Goal: Transaction & Acquisition: Purchase product/service

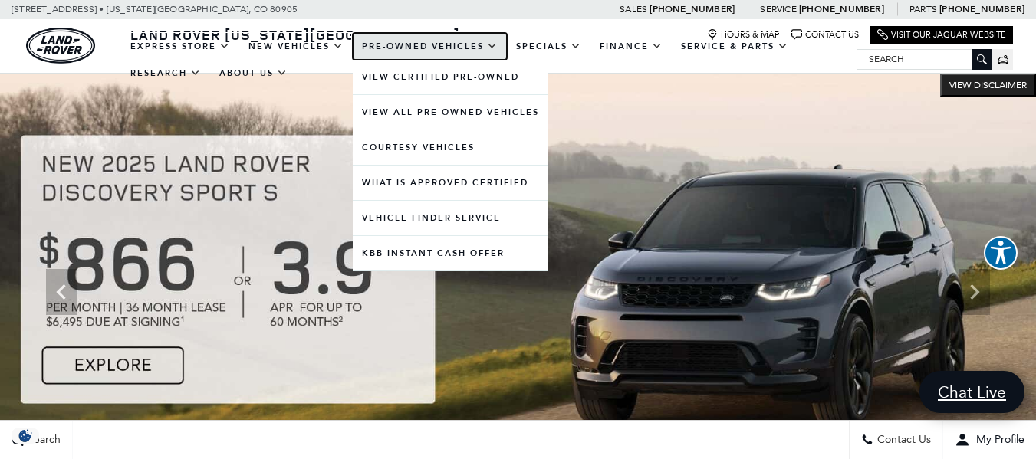
click at [413, 44] on link "Pre-Owned Vehicles" at bounding box center [430, 46] width 154 height 27
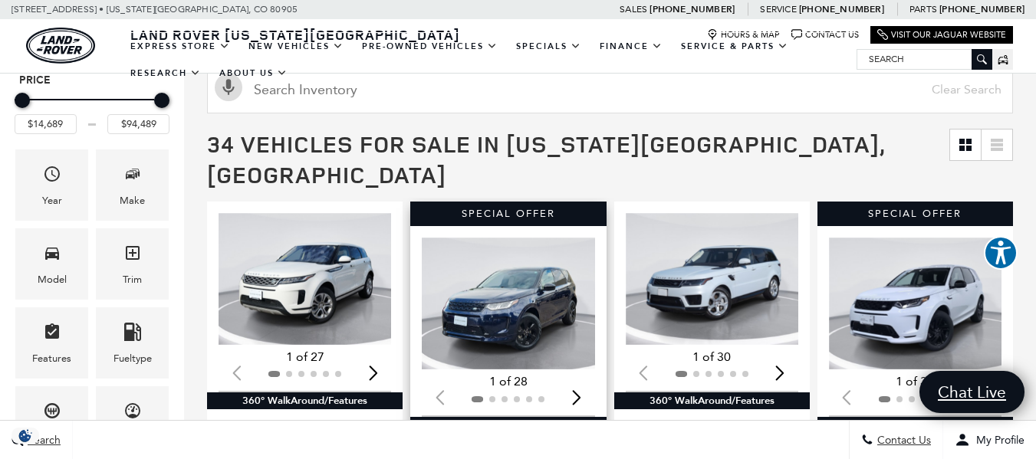
scroll to position [153, 0]
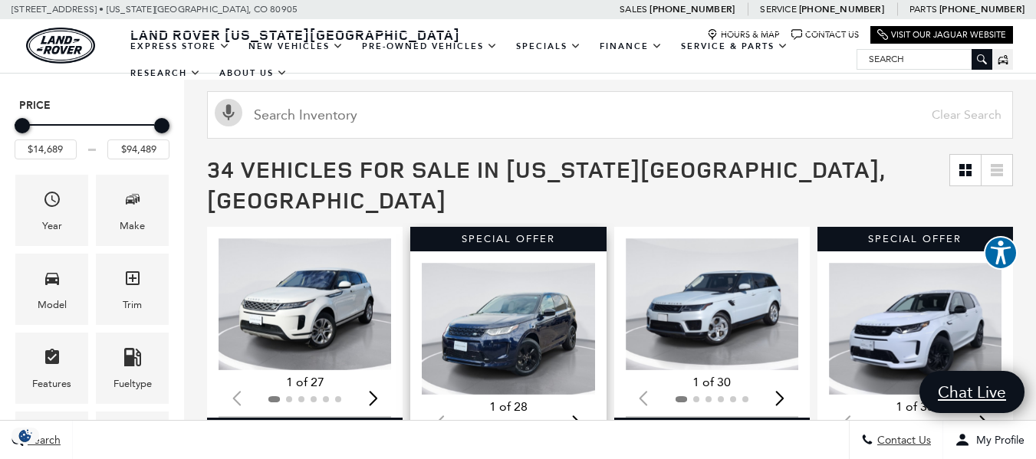
click at [519, 302] on img "1 / 2" at bounding box center [510, 329] width 176 height 132
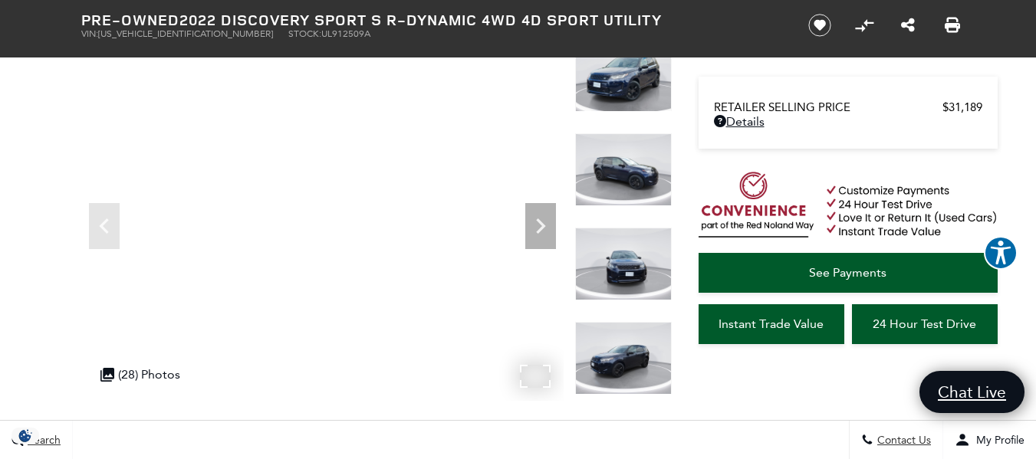
scroll to position [77, 0]
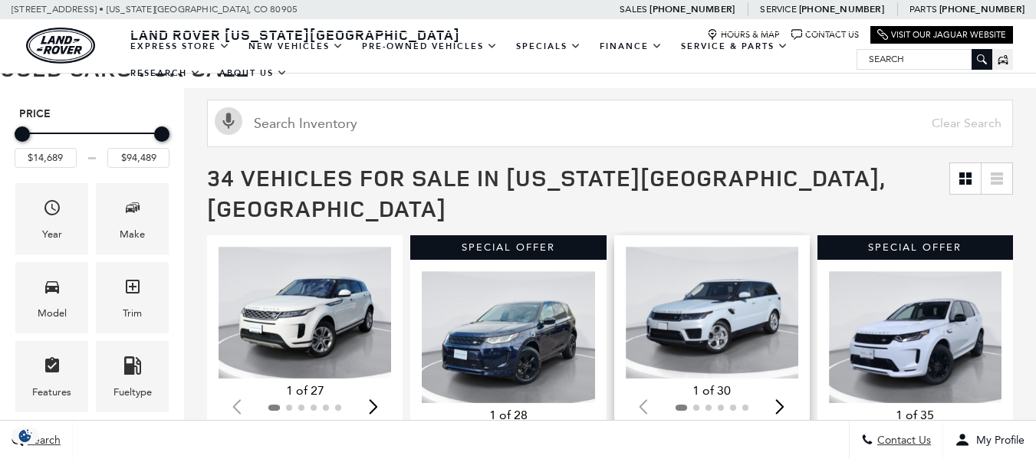
scroll to position [153, 0]
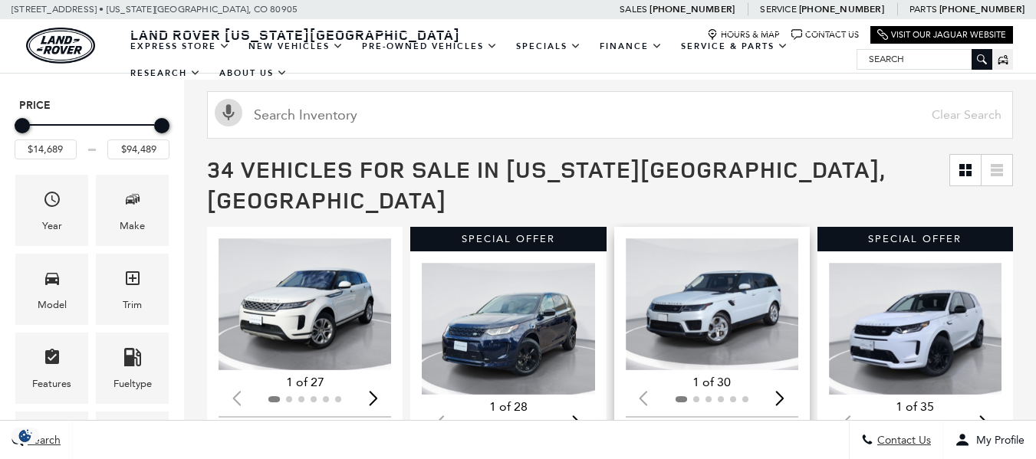
click at [732, 302] on img "1 / 2" at bounding box center [714, 304] width 176 height 132
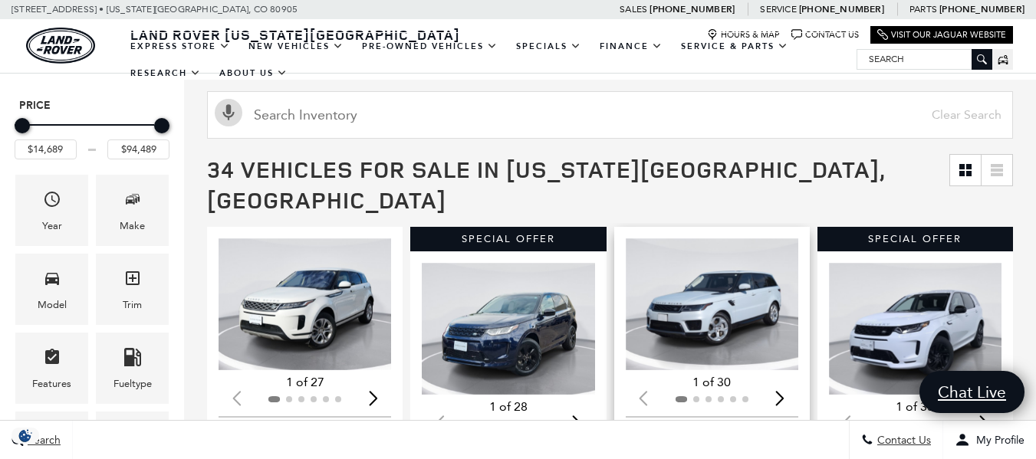
scroll to position [0, 0]
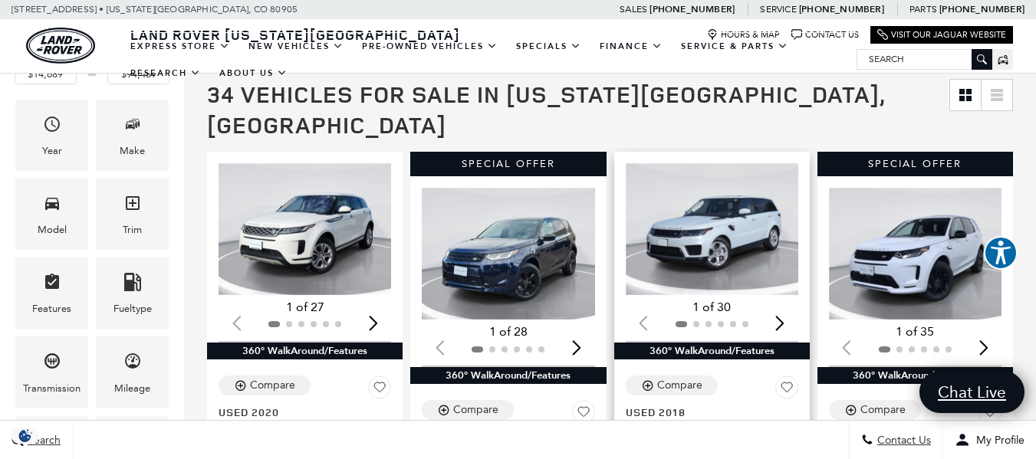
scroll to position [230, 0]
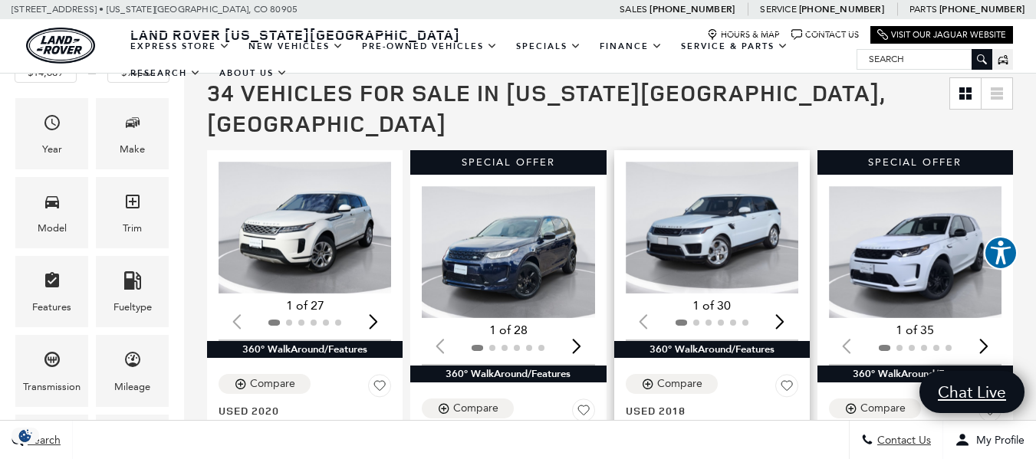
click at [703, 219] on img "1 / 2" at bounding box center [714, 228] width 176 height 132
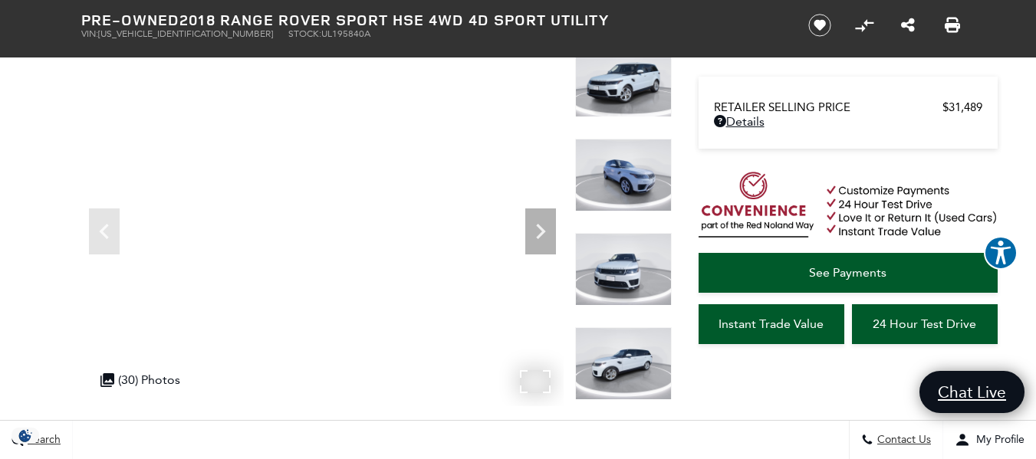
scroll to position [77, 0]
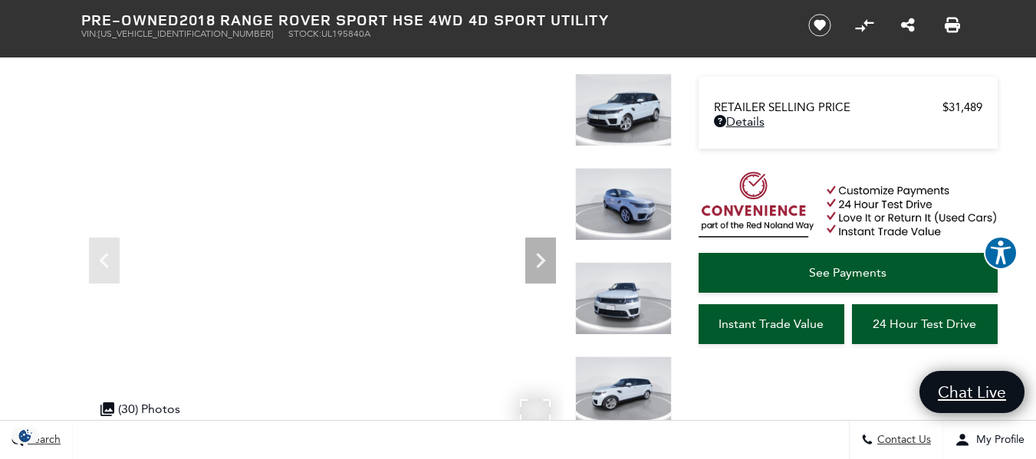
click at [629, 209] on img at bounding box center [623, 204] width 97 height 73
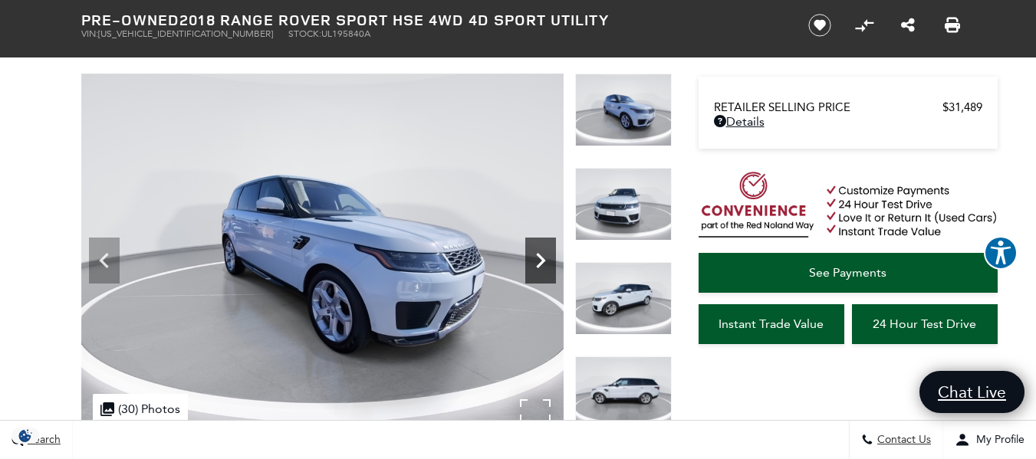
click at [538, 255] on icon "Next" at bounding box center [540, 260] width 9 height 15
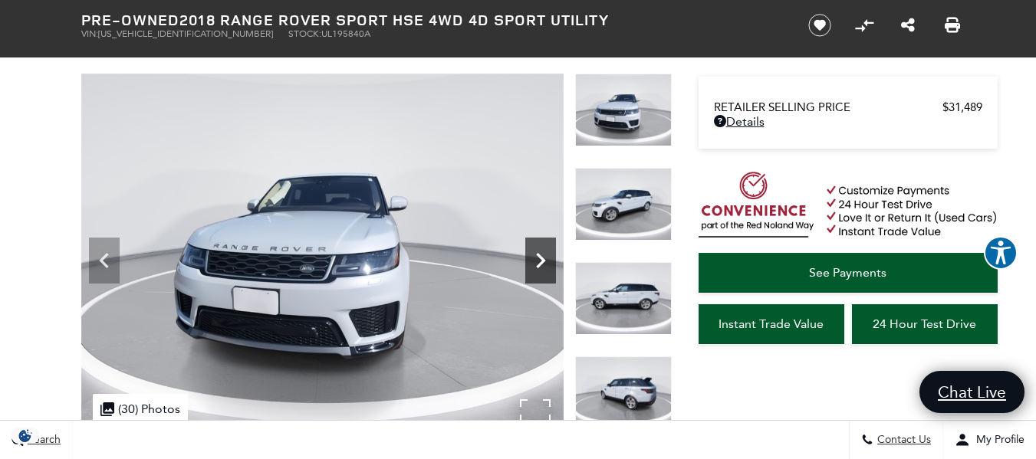
click at [538, 255] on icon "Next" at bounding box center [540, 260] width 9 height 15
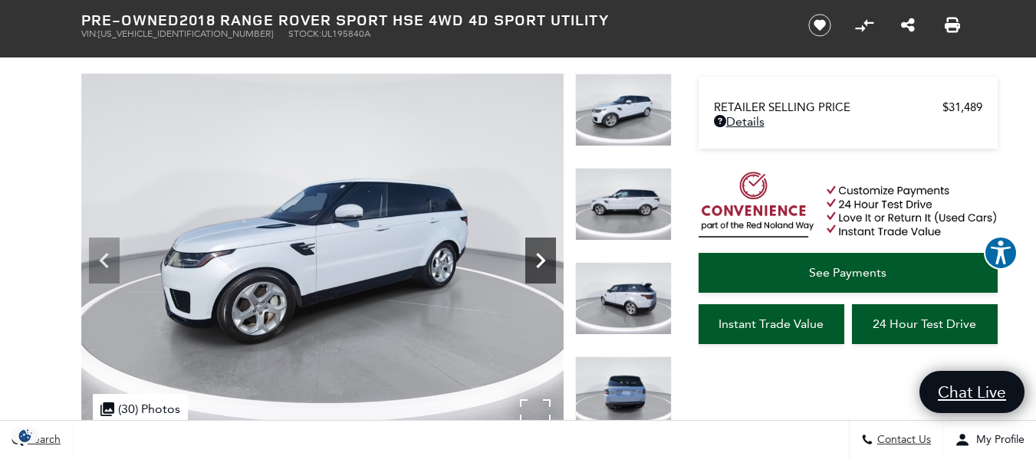
click at [538, 255] on icon "Next" at bounding box center [540, 260] width 9 height 15
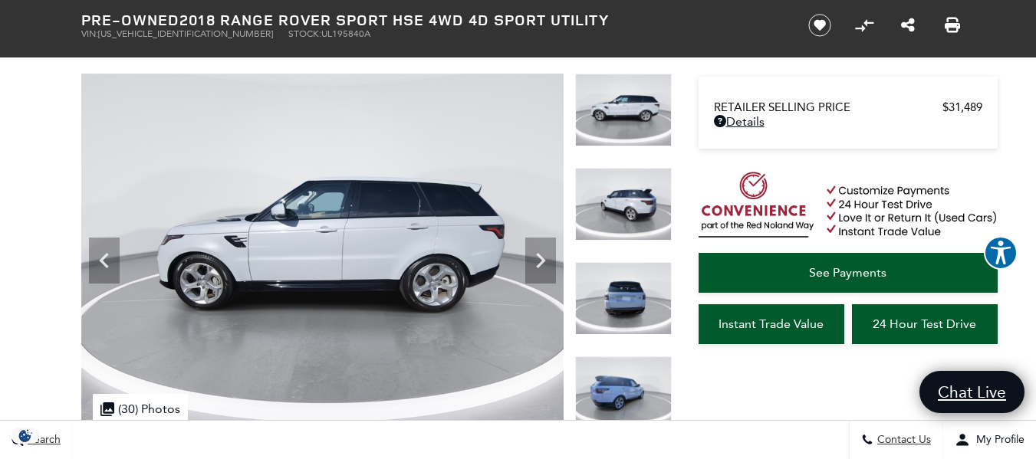
click at [538, 407] on img at bounding box center [322, 255] width 482 height 362
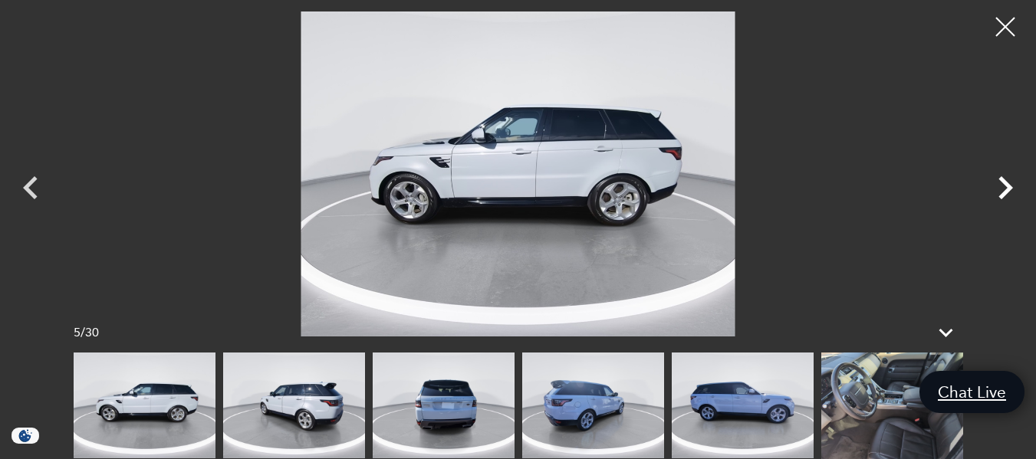
click at [1009, 188] on icon "Next" at bounding box center [1005, 187] width 15 height 23
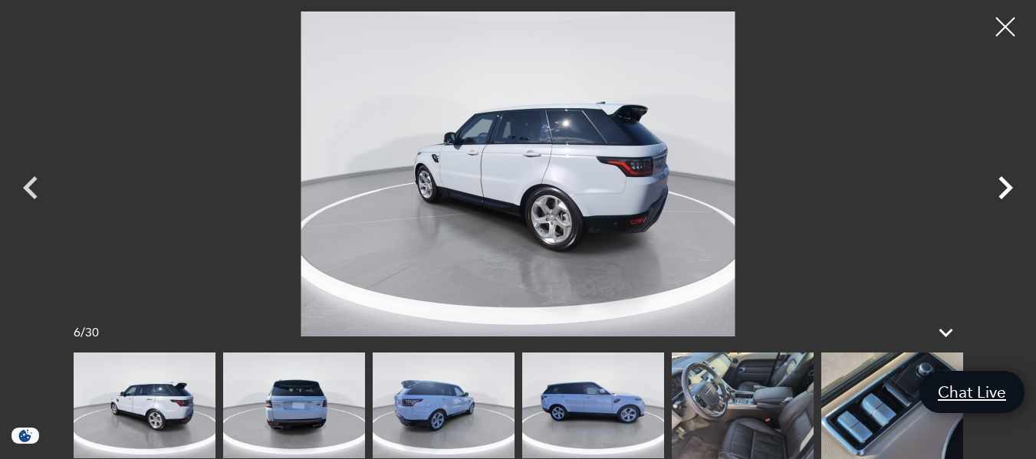
click at [1009, 189] on icon "Next" at bounding box center [1005, 187] width 15 height 23
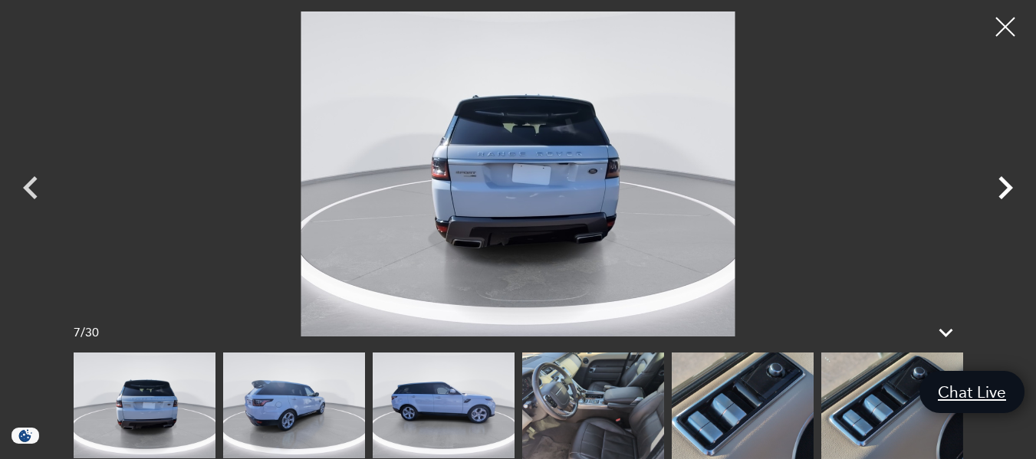
click at [1009, 189] on icon "Next" at bounding box center [1005, 187] width 15 height 23
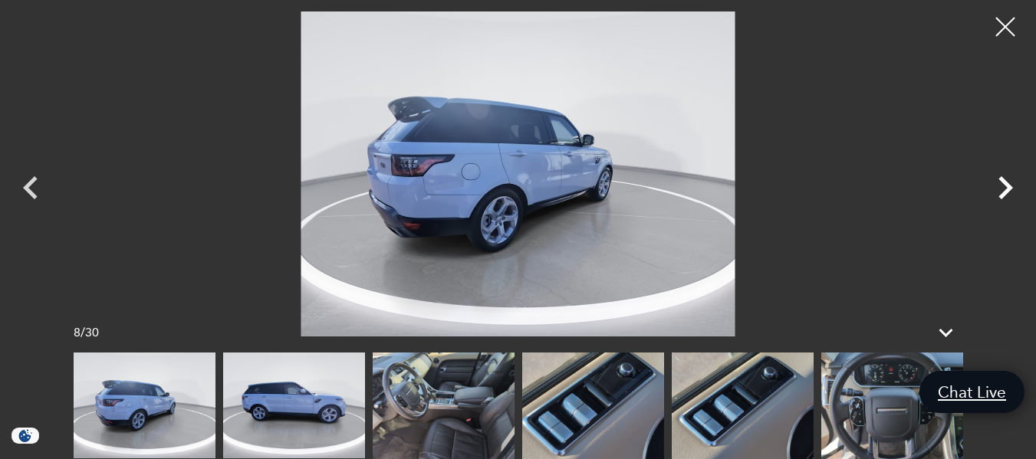
click at [1009, 189] on icon "Next" at bounding box center [1005, 187] width 15 height 23
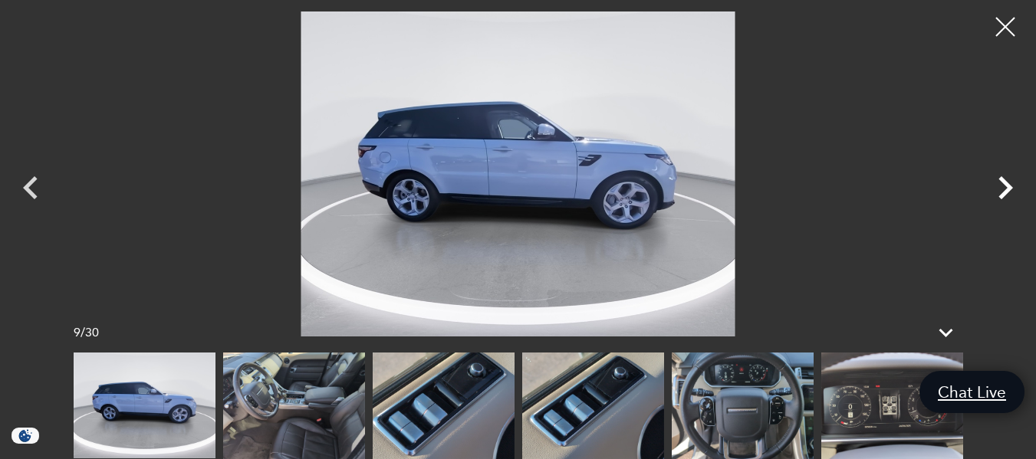
click at [1009, 189] on icon "Next" at bounding box center [1005, 187] width 15 height 23
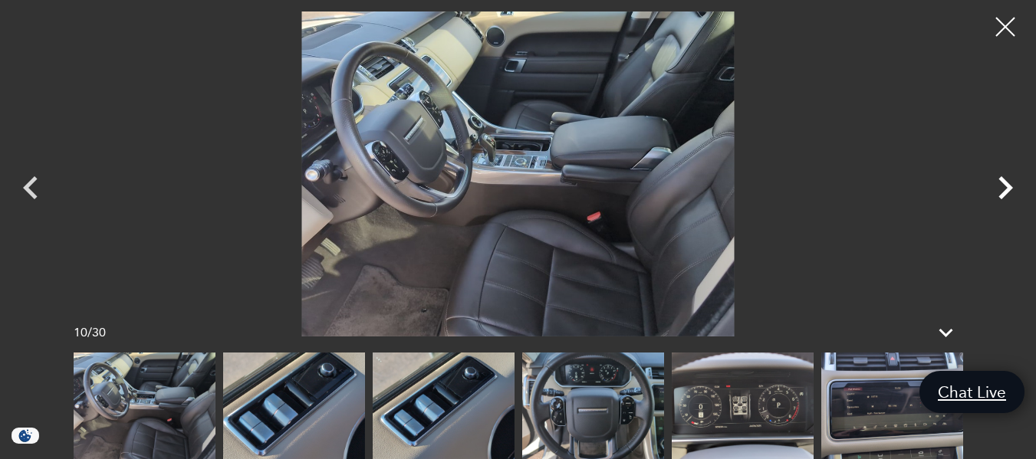
click at [1005, 189] on icon "Next" at bounding box center [1005, 188] width 46 height 46
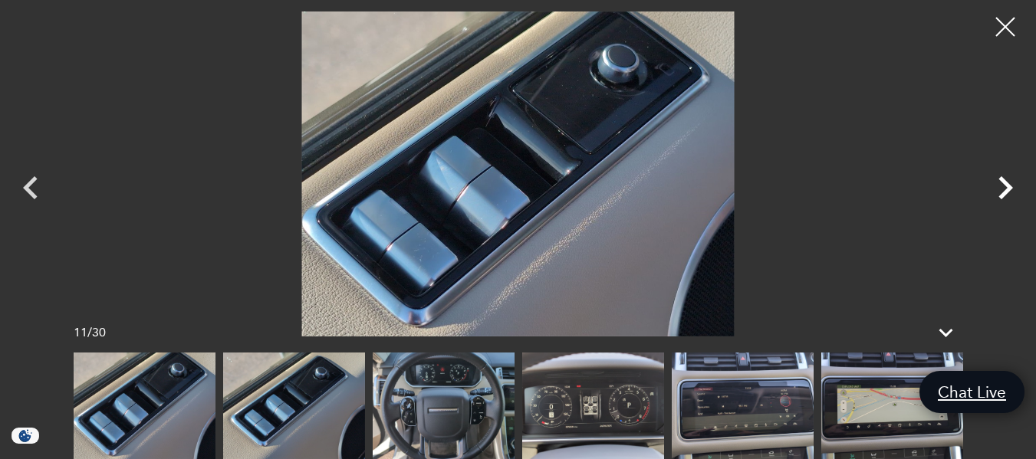
click at [1005, 189] on icon "Next" at bounding box center [1005, 188] width 46 height 46
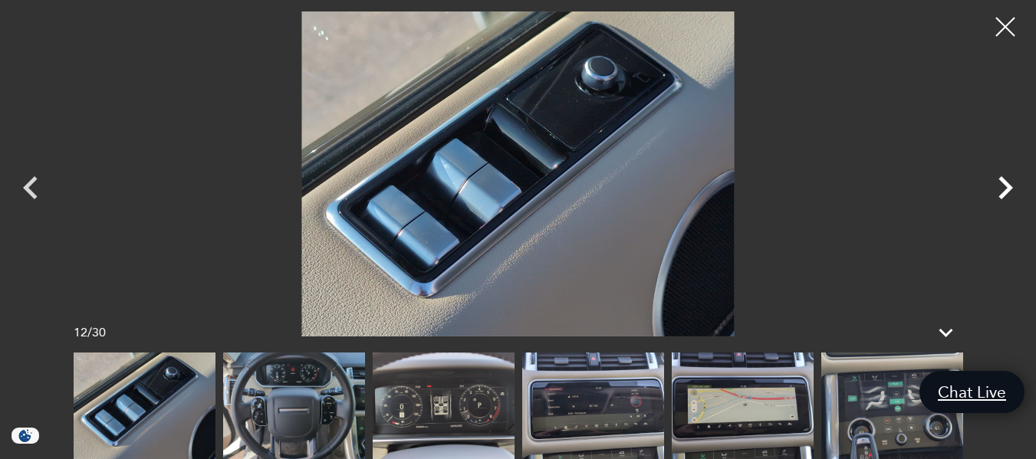
click at [1005, 189] on icon "Next" at bounding box center [1005, 188] width 46 height 46
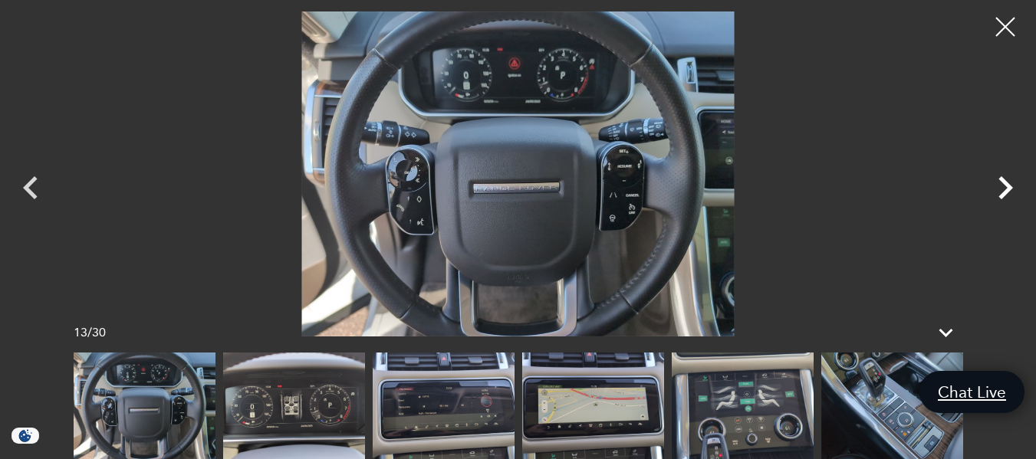
click at [1005, 189] on icon "Next" at bounding box center [1005, 188] width 46 height 46
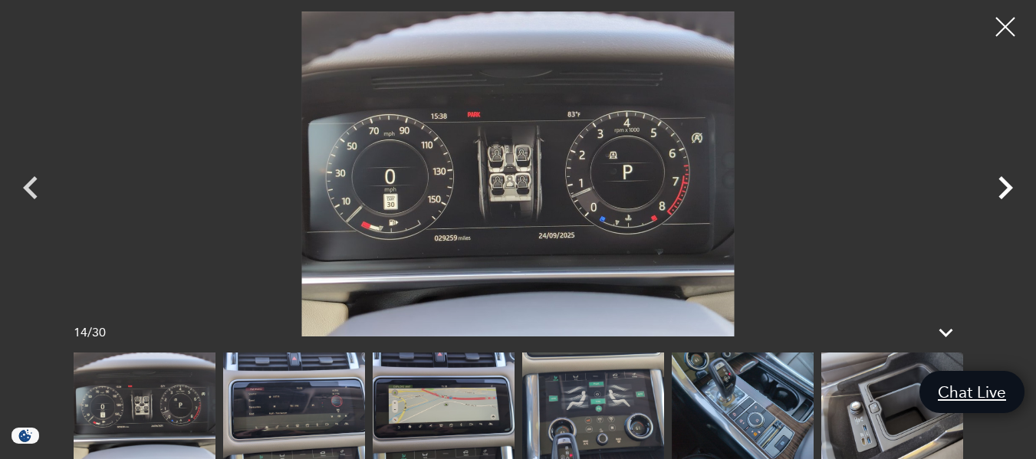
click at [1005, 189] on icon "Next" at bounding box center [1005, 188] width 46 height 46
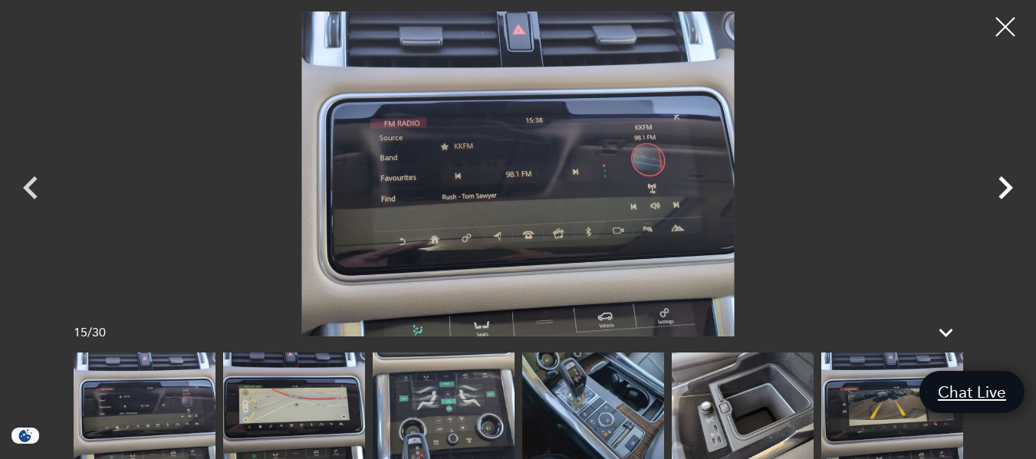
click at [1005, 189] on icon "Next" at bounding box center [1005, 188] width 46 height 46
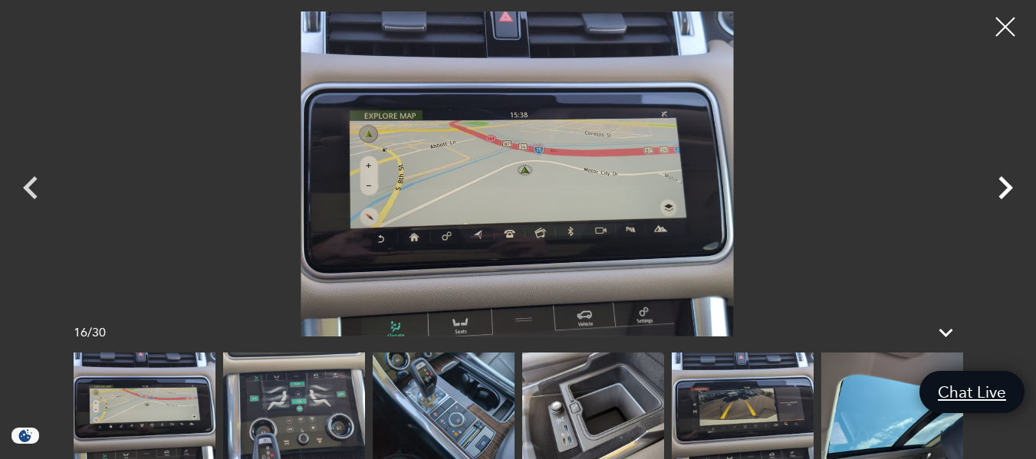
click at [1004, 190] on icon "Next" at bounding box center [1005, 188] width 46 height 46
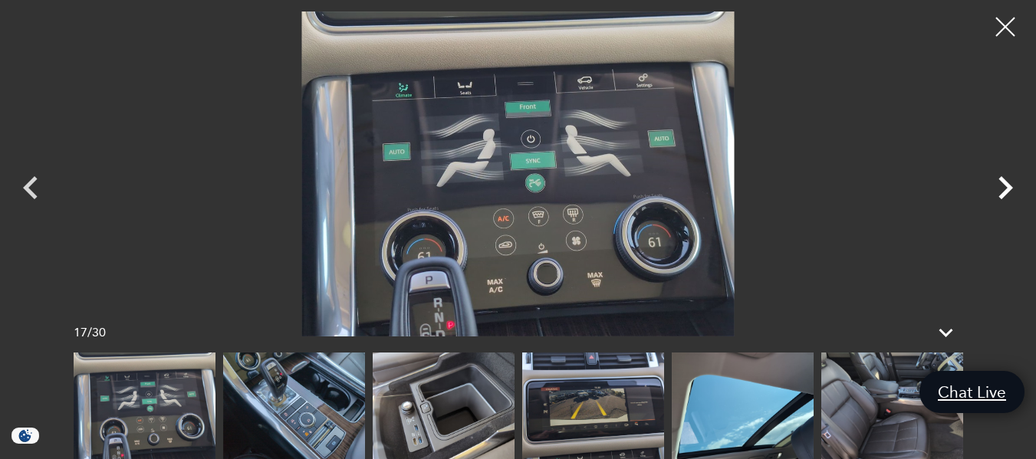
click at [1003, 191] on icon "Next" at bounding box center [1005, 188] width 46 height 46
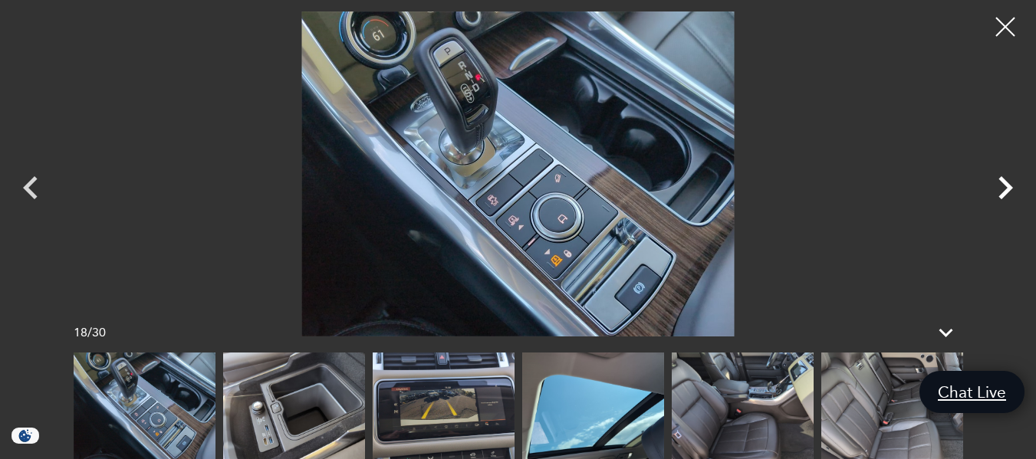
click at [1003, 191] on icon "Next" at bounding box center [1005, 188] width 46 height 46
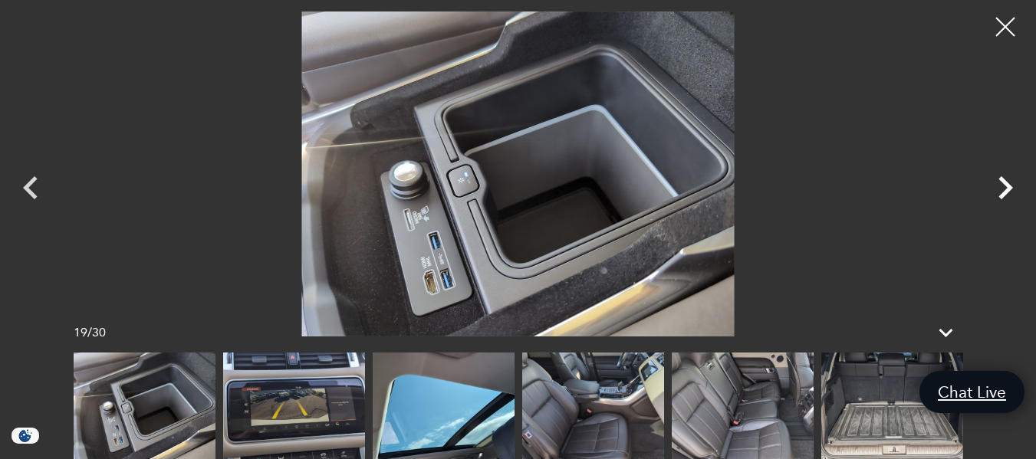
click at [1003, 191] on icon "Next" at bounding box center [1005, 188] width 46 height 46
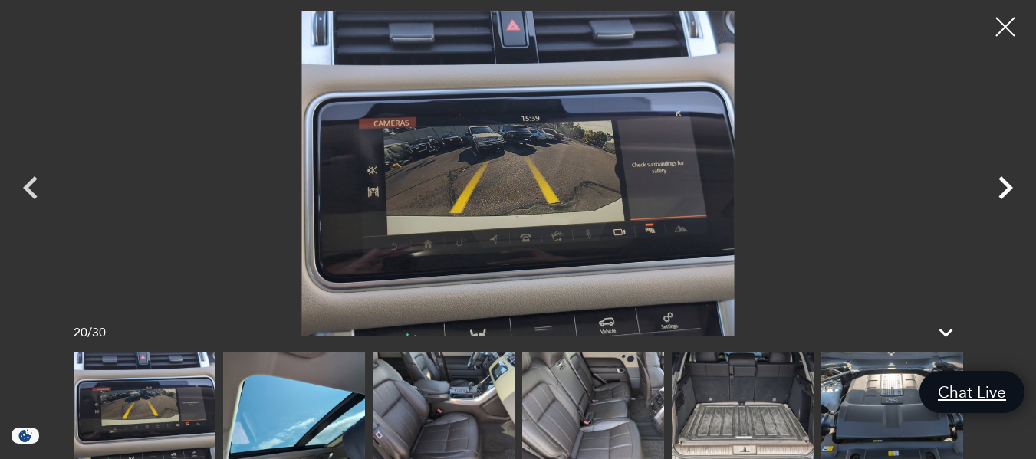
click at [1003, 191] on icon "Next" at bounding box center [1005, 188] width 46 height 46
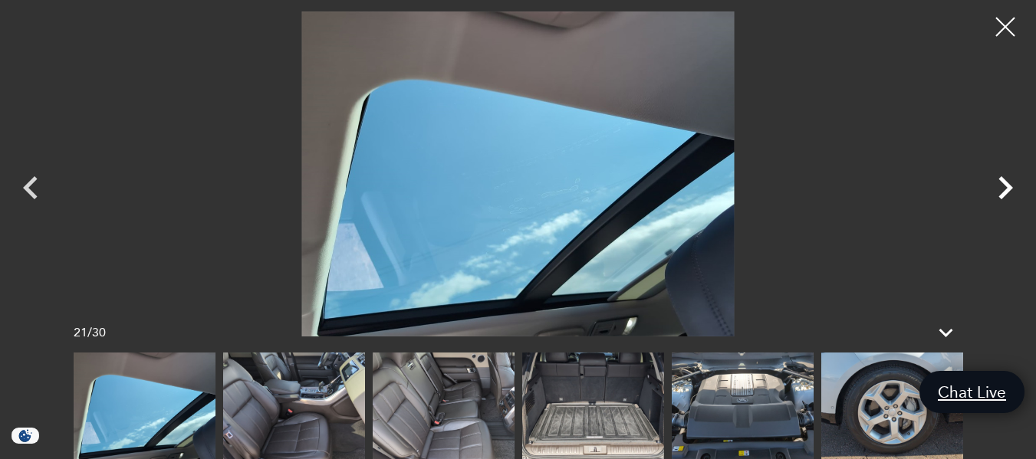
click at [1003, 191] on icon "Next" at bounding box center [1005, 188] width 46 height 46
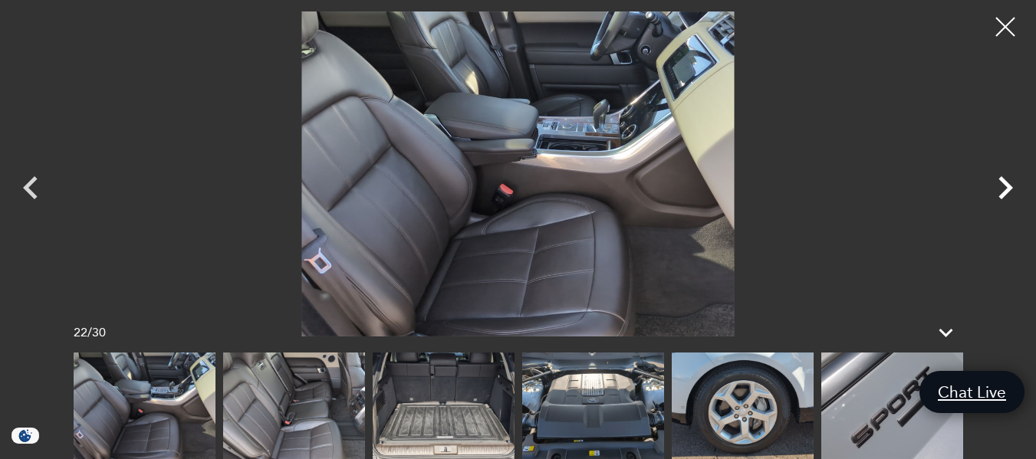
click at [1003, 191] on icon "Next" at bounding box center [1005, 188] width 46 height 46
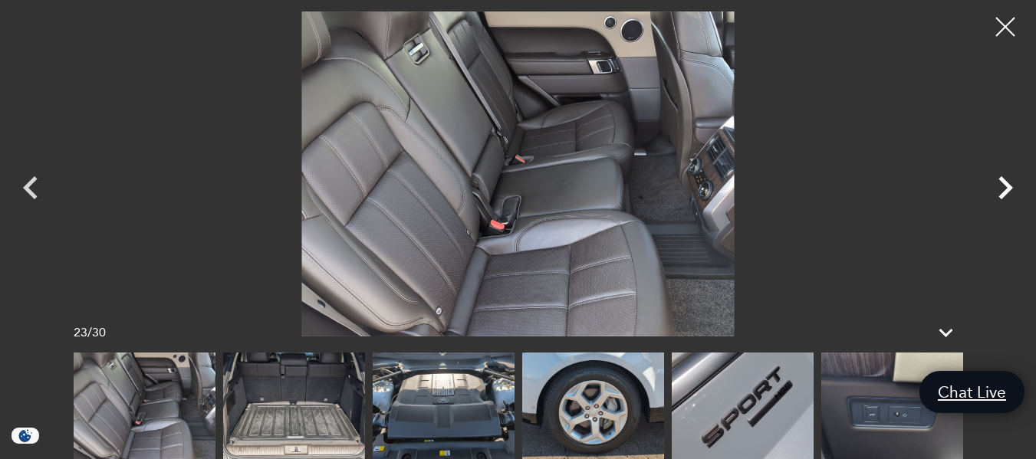
click at [1003, 191] on icon "Next" at bounding box center [1005, 188] width 46 height 46
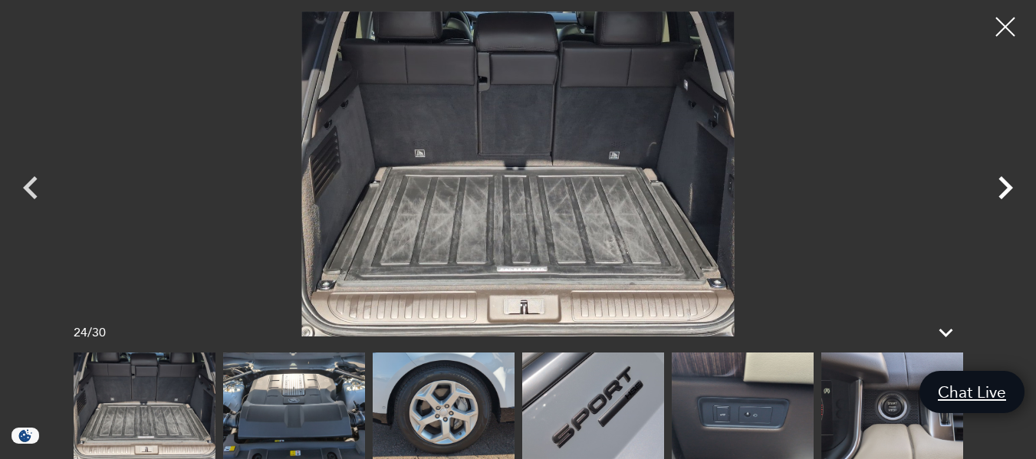
click at [1003, 191] on icon "Next" at bounding box center [1005, 188] width 46 height 46
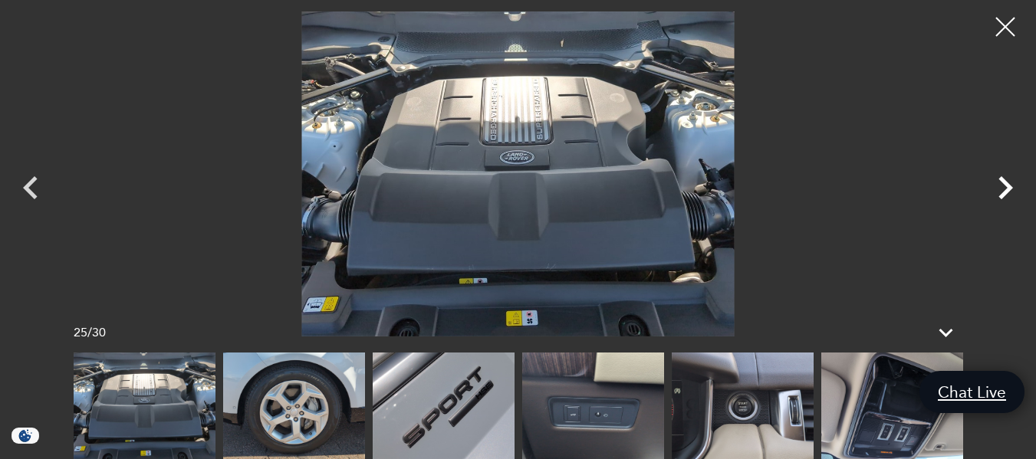
click at [1003, 191] on icon "Next" at bounding box center [1005, 188] width 46 height 46
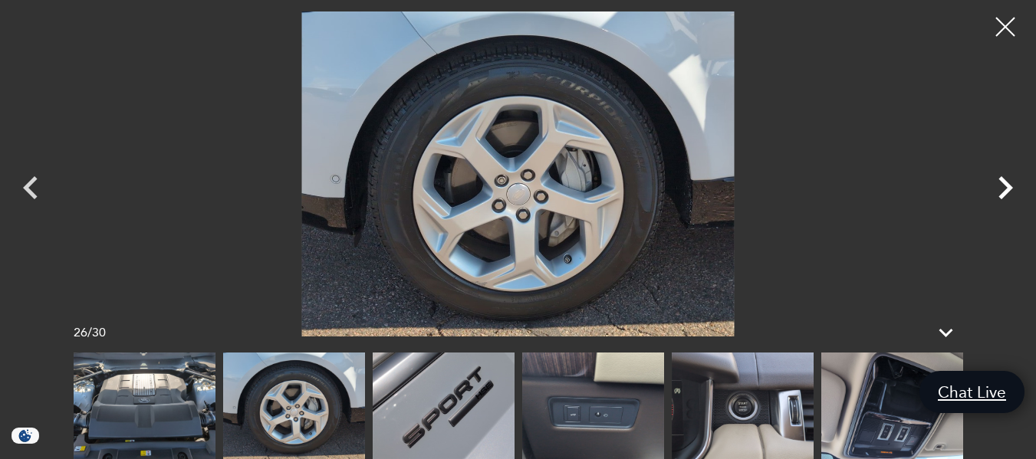
click at [1003, 191] on icon "Next" at bounding box center [1005, 188] width 46 height 46
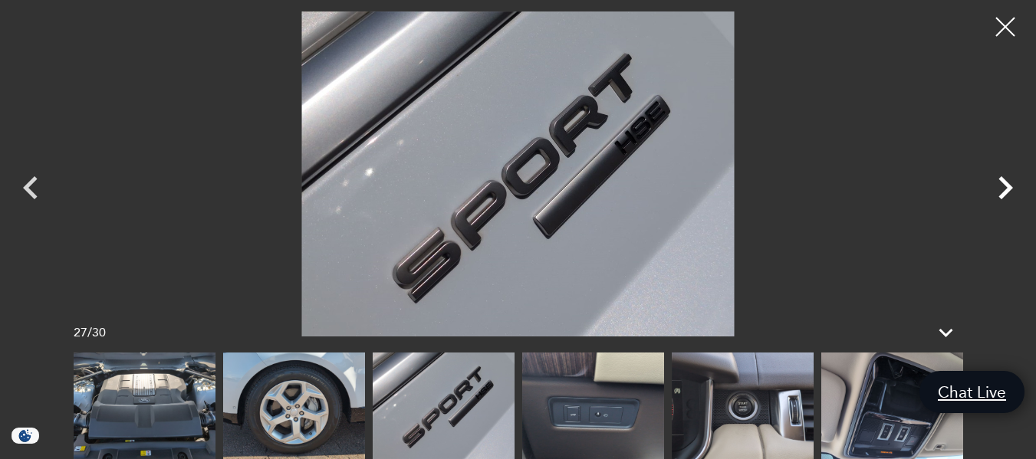
click at [1003, 191] on icon "Next" at bounding box center [1005, 188] width 46 height 46
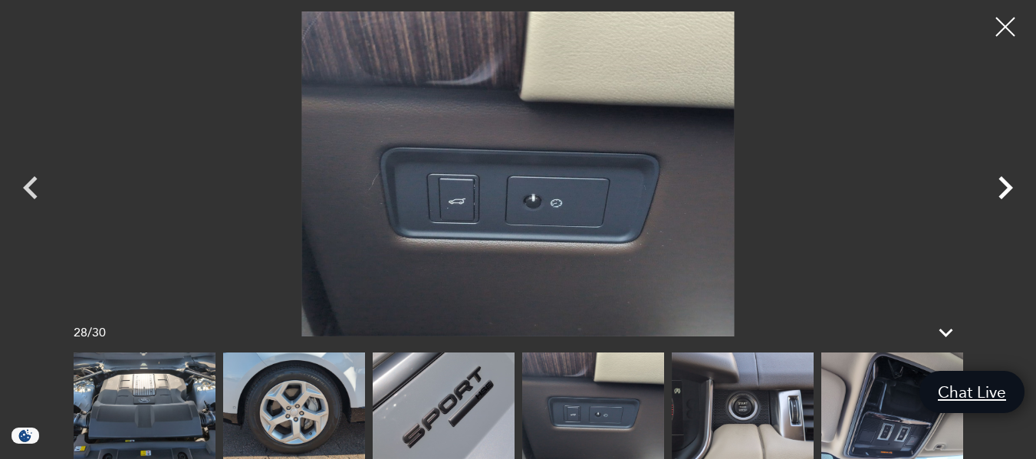
click at [1003, 191] on icon "Next" at bounding box center [1005, 188] width 46 height 46
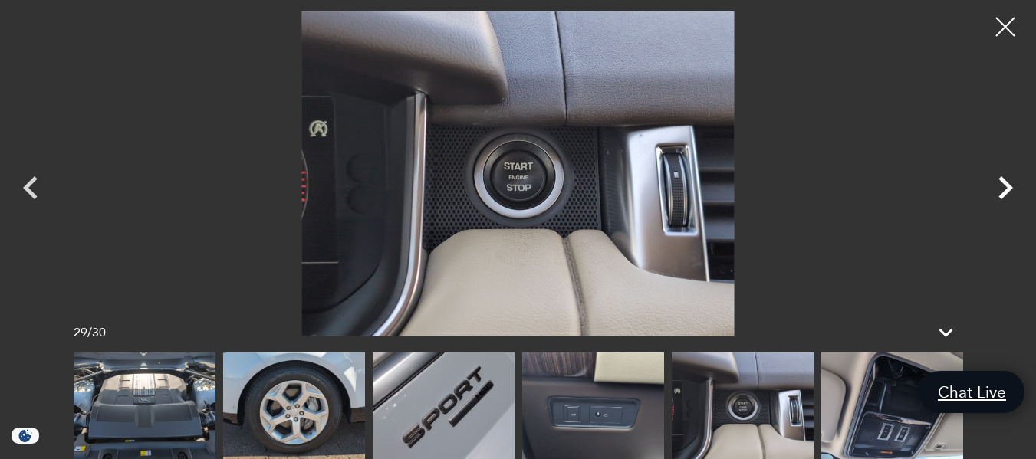
click at [1003, 191] on icon "Next" at bounding box center [1005, 188] width 46 height 46
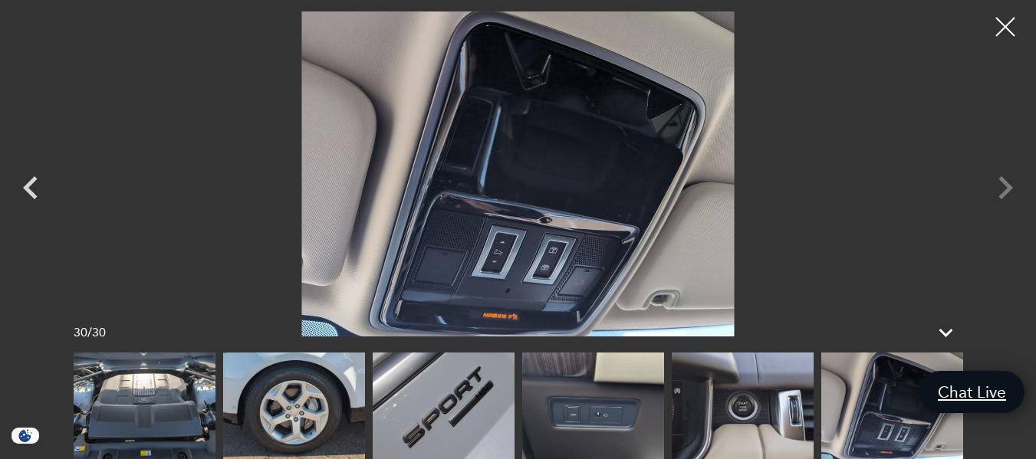
click at [1003, 191] on div at bounding box center [518, 173] width 1036 height 325
click at [999, 21] on div at bounding box center [1005, 27] width 41 height 41
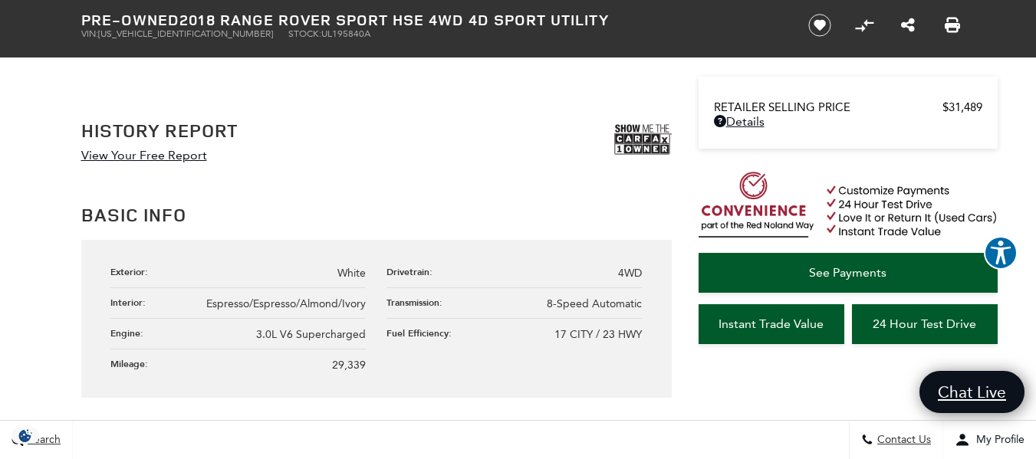
scroll to position [843, 0]
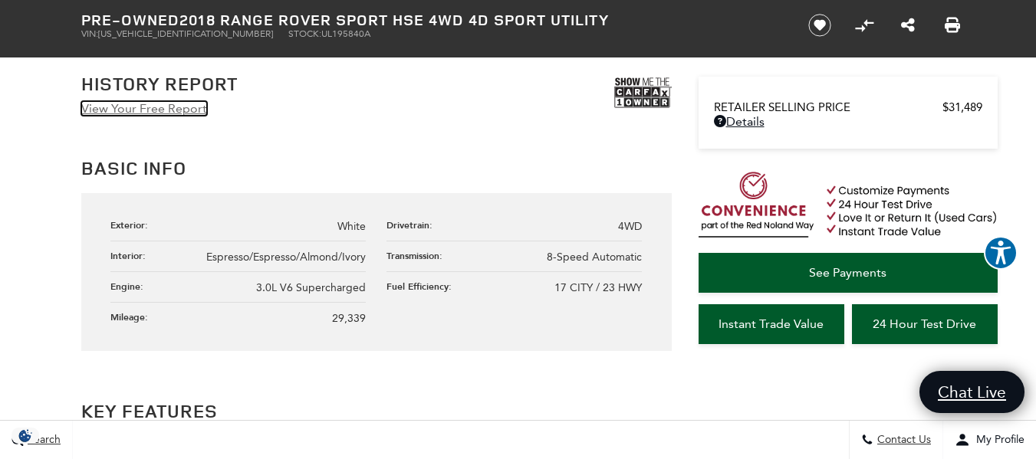
click at [168, 104] on link "View Your Free Report" at bounding box center [144, 108] width 126 height 15
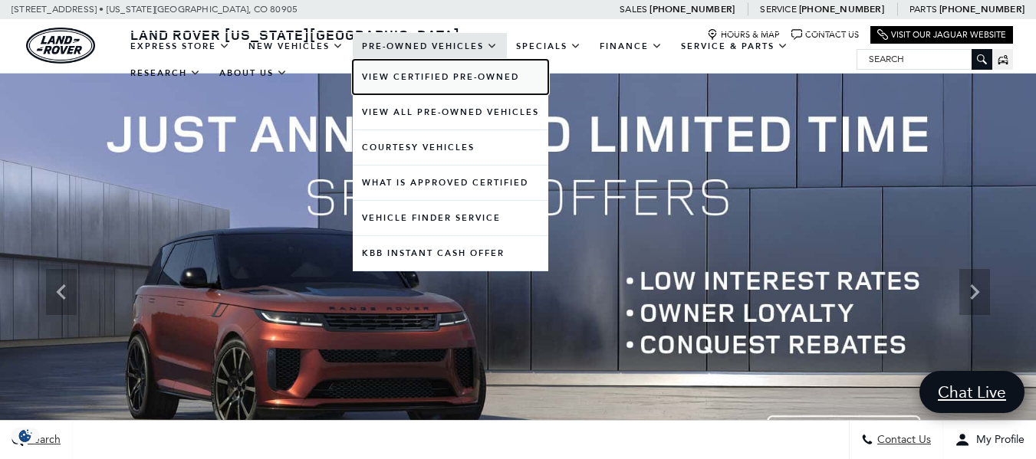
click at [448, 77] on link "View Certified Pre-Owned" at bounding box center [450, 77] width 195 height 34
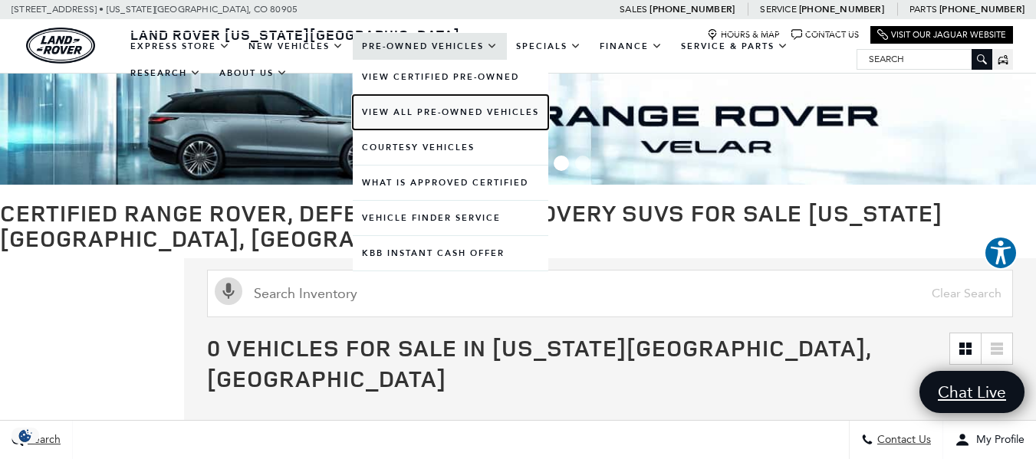
click at [433, 113] on link "View All Pre-Owned Vehicles" at bounding box center [450, 112] width 195 height 34
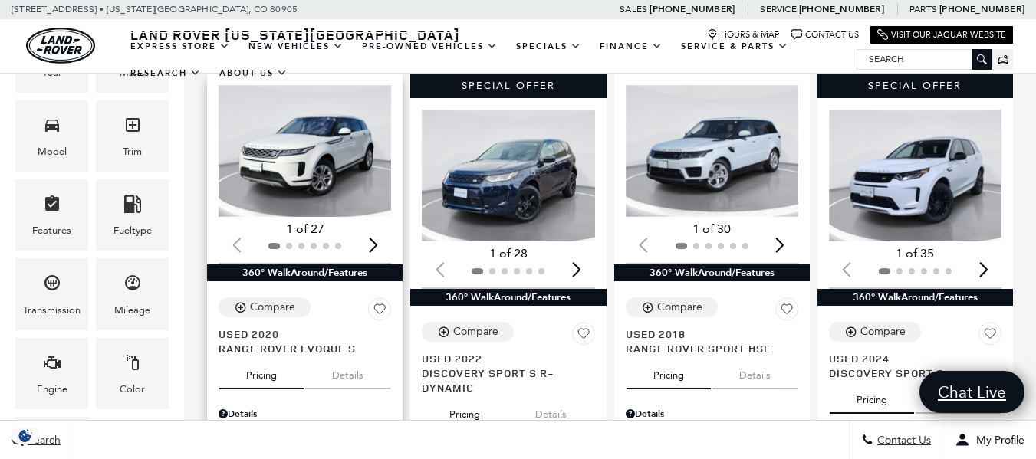
click at [306, 139] on img "1 / 2" at bounding box center [306, 151] width 176 height 132
